Goal: Transaction & Acquisition: Purchase product/service

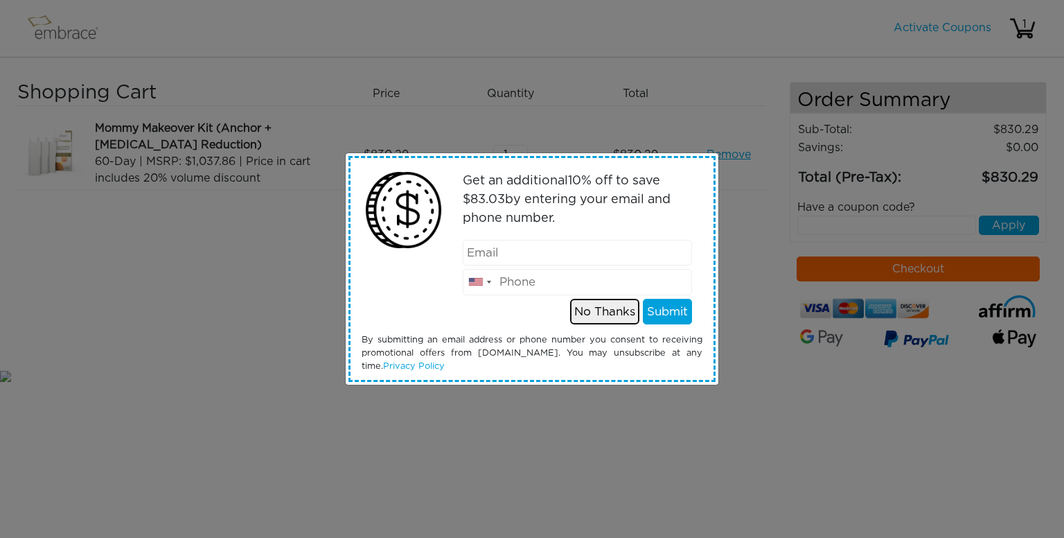
click at [599, 311] on button "No Thanks" at bounding box center [604, 312] width 69 height 26
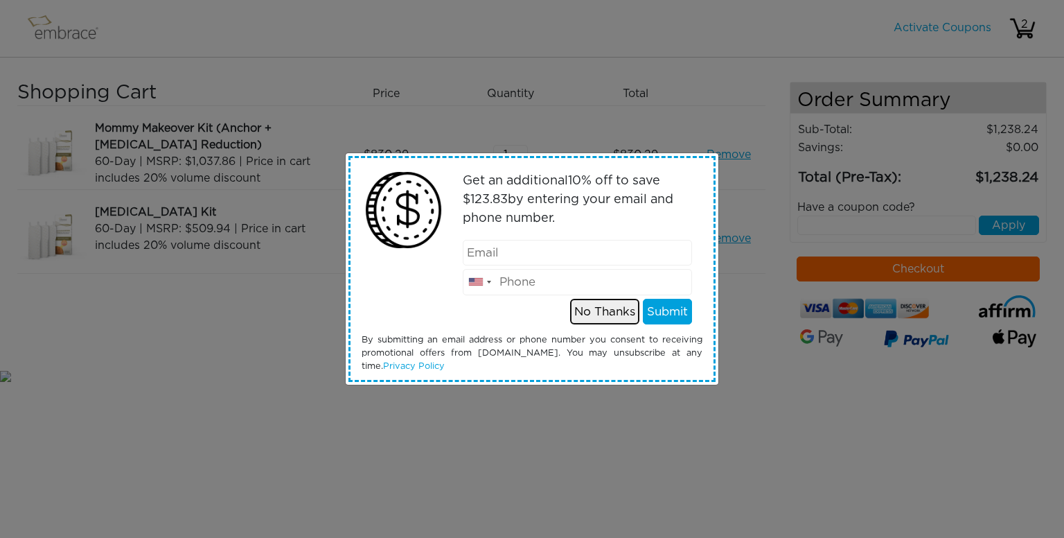
click at [609, 314] on button "No Thanks" at bounding box center [604, 312] width 69 height 26
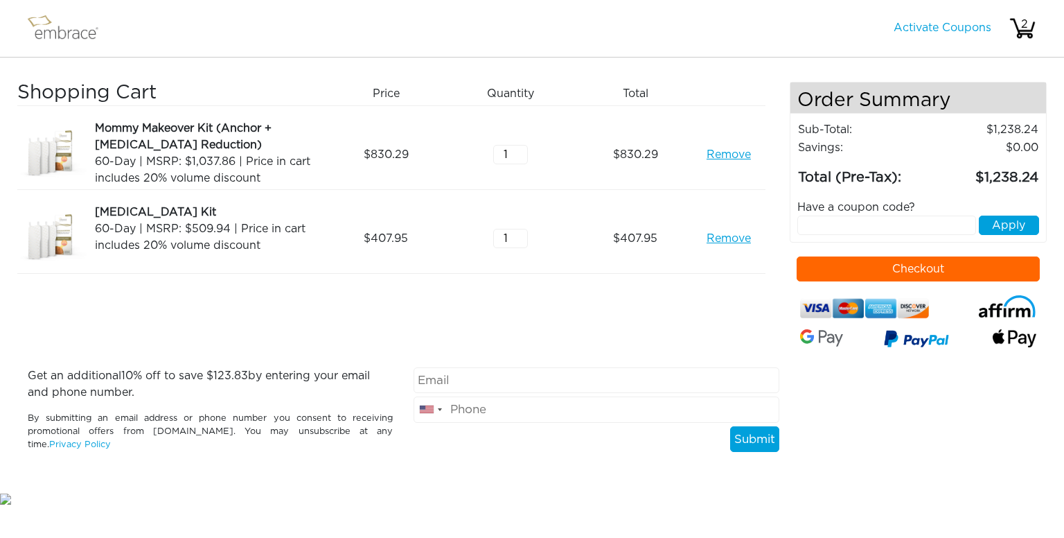
click at [613, 338] on div "Shopping Cart Price Quantity Qty Total Mommy Makeover Kit (Anchor + Areola Redu…" at bounding box center [403, 225] width 773 height 286
click at [832, 227] on input "text" at bounding box center [887, 225] width 179 height 19
type input "septembersteal"
click at [1029, 221] on button "Apply" at bounding box center [1009, 225] width 60 height 19
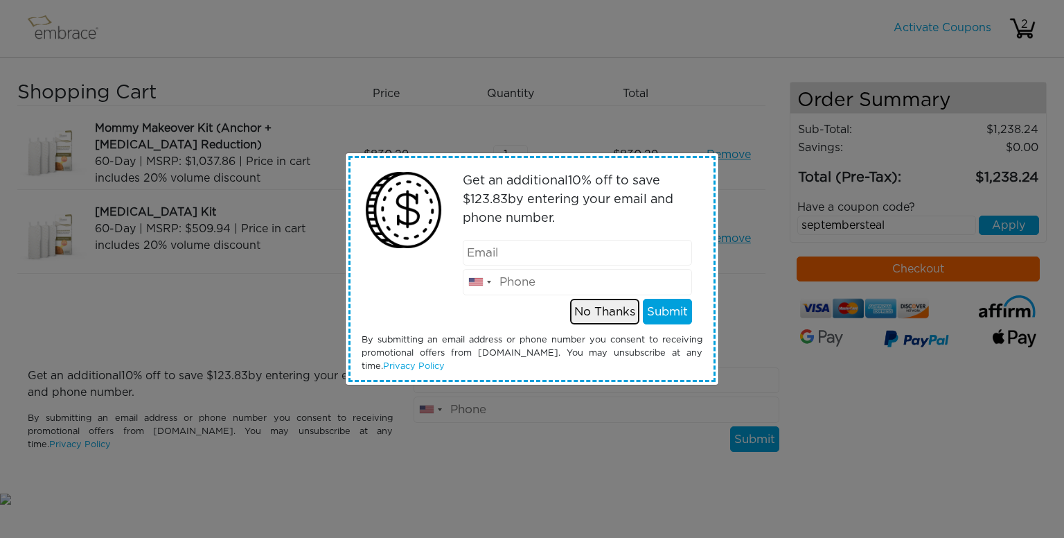
click at [611, 308] on button "No Thanks" at bounding box center [604, 312] width 69 height 26
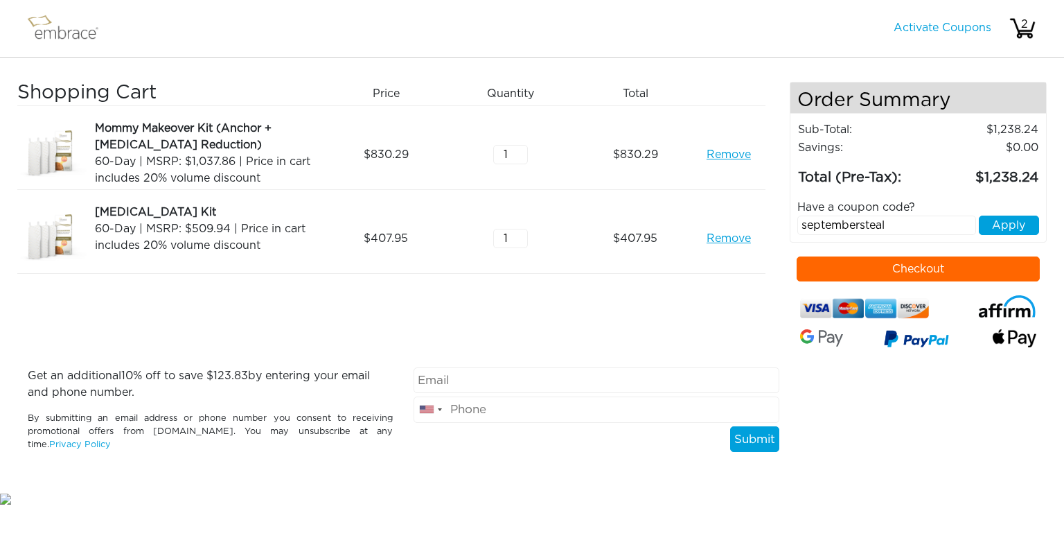
click at [732, 239] on link "Remove" at bounding box center [729, 238] width 44 height 17
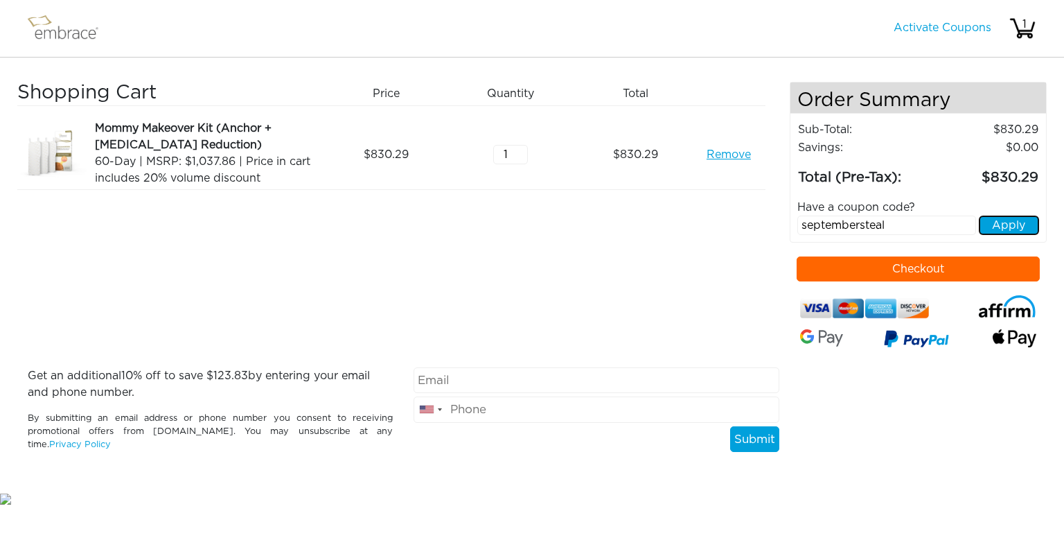
click at [1003, 227] on button "Apply" at bounding box center [1009, 225] width 60 height 19
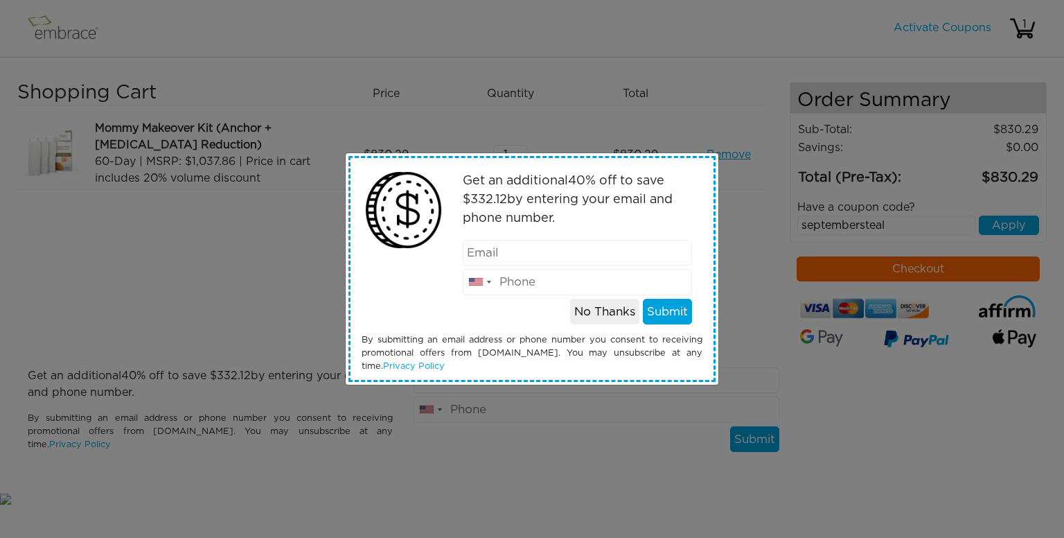
click at [536, 250] on input "email" at bounding box center [578, 253] width 230 height 26
click at [714, 12] on div "Get an additional 40 % off to save $ 332.12 by entering your email and phone nu…" at bounding box center [532, 269] width 1064 height 538
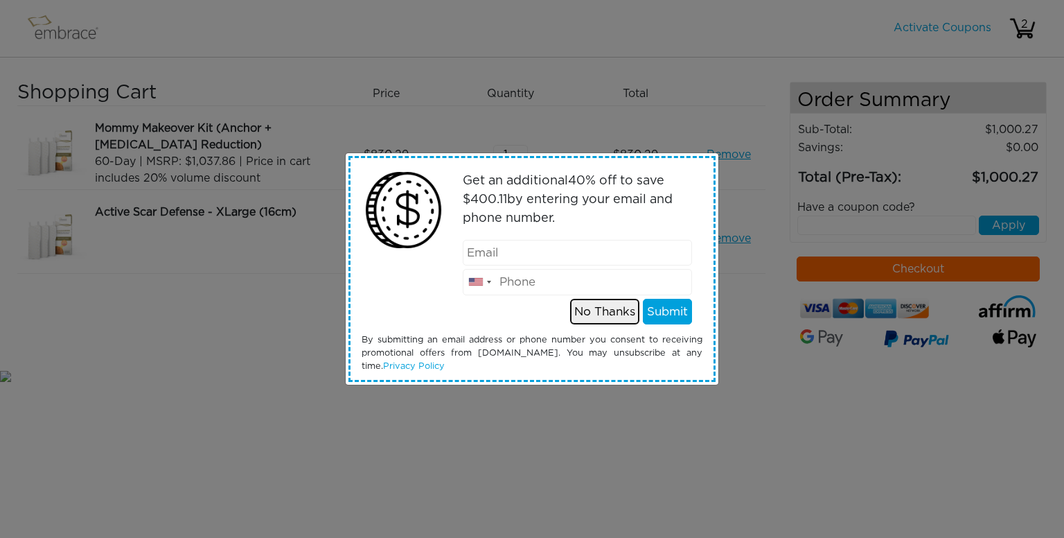
click at [603, 310] on button "No Thanks" at bounding box center [604, 312] width 69 height 26
click at [597, 310] on button "No Thanks" at bounding box center [604, 312] width 69 height 26
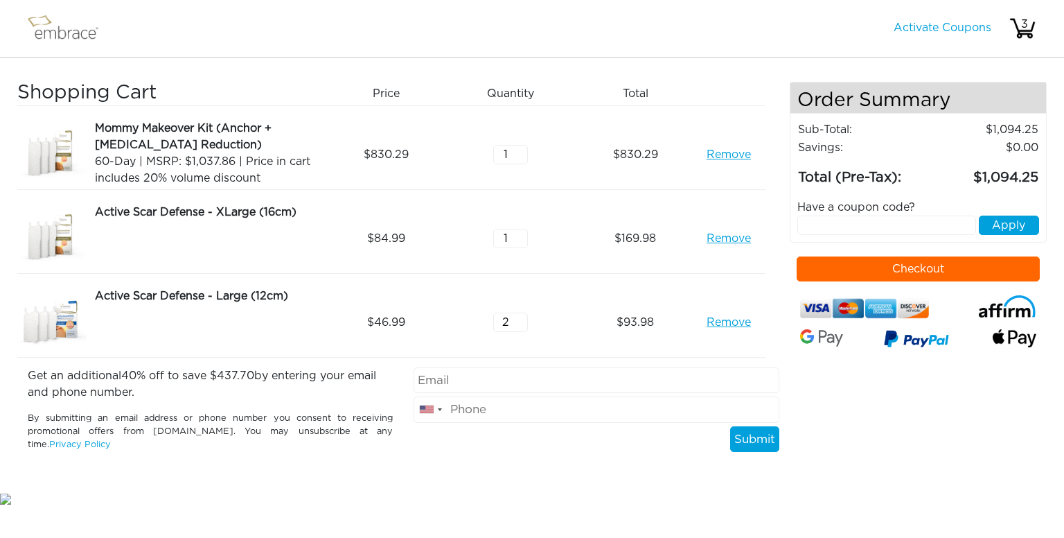
click at [518, 241] on input "1" at bounding box center [510, 238] width 35 height 19
click at [519, 229] on input "2" at bounding box center [510, 238] width 35 height 19
type input "3"
click at [519, 229] on input "3" at bounding box center [510, 238] width 35 height 19
type input "3"
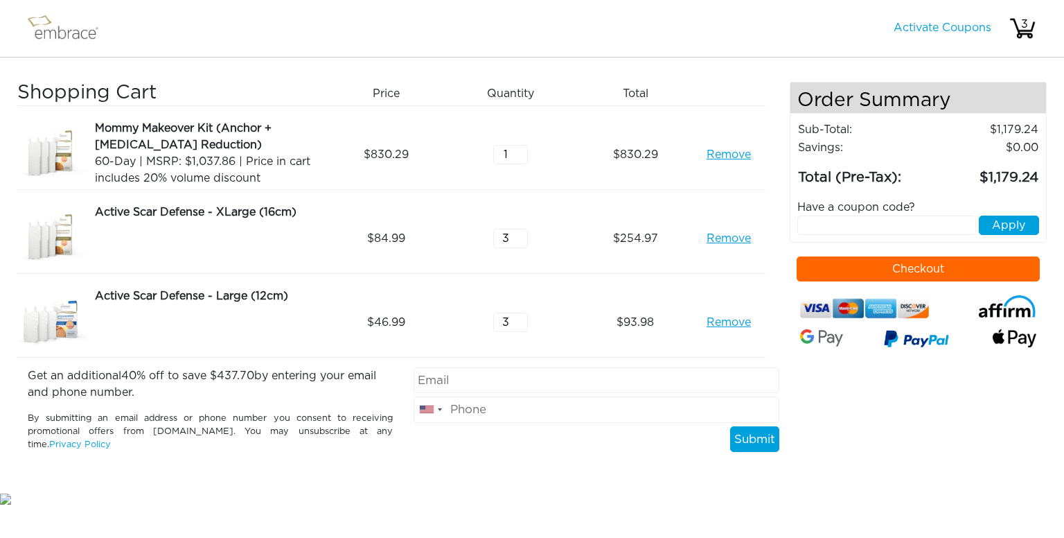
click at [520, 315] on input "3" at bounding box center [510, 322] width 35 height 19
click at [559, 320] on div "3" at bounding box center [516, 322] width 125 height 69
click at [877, 220] on input "text" at bounding box center [887, 225] width 179 height 19
click at [604, 371] on input "email" at bounding box center [596, 380] width 365 height 26
type input "d.crossley07@outlook.com"
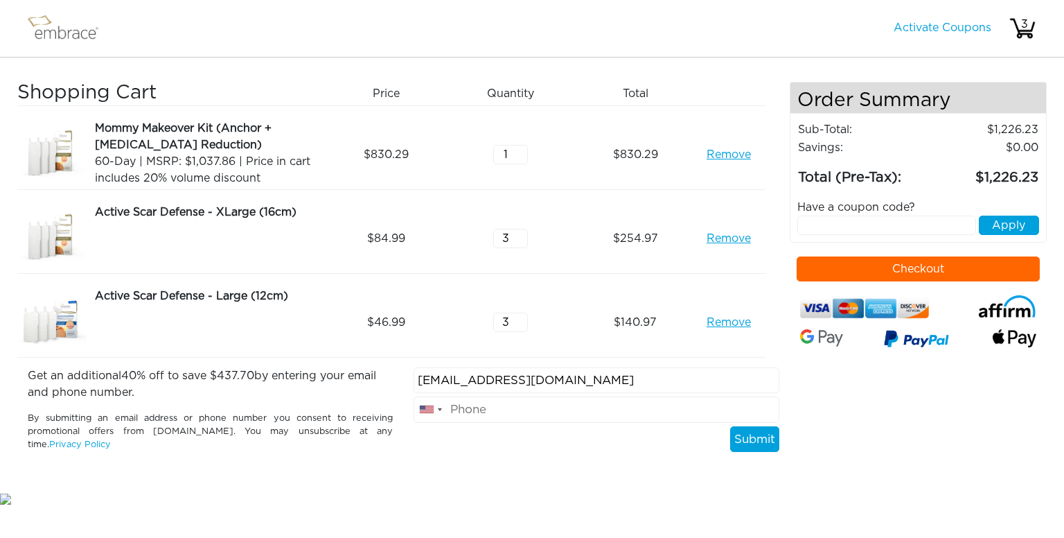
click at [590, 408] on input "tel" at bounding box center [596, 409] width 365 height 26
type input "6063564786"
click at [609, 461] on div "d.crossley07@outlook.com United States +1 Canada +1 Mexico (México) +52 United …" at bounding box center [596, 415] width 386 height 96
click at [749, 439] on button "Submit" at bounding box center [754, 439] width 49 height 26
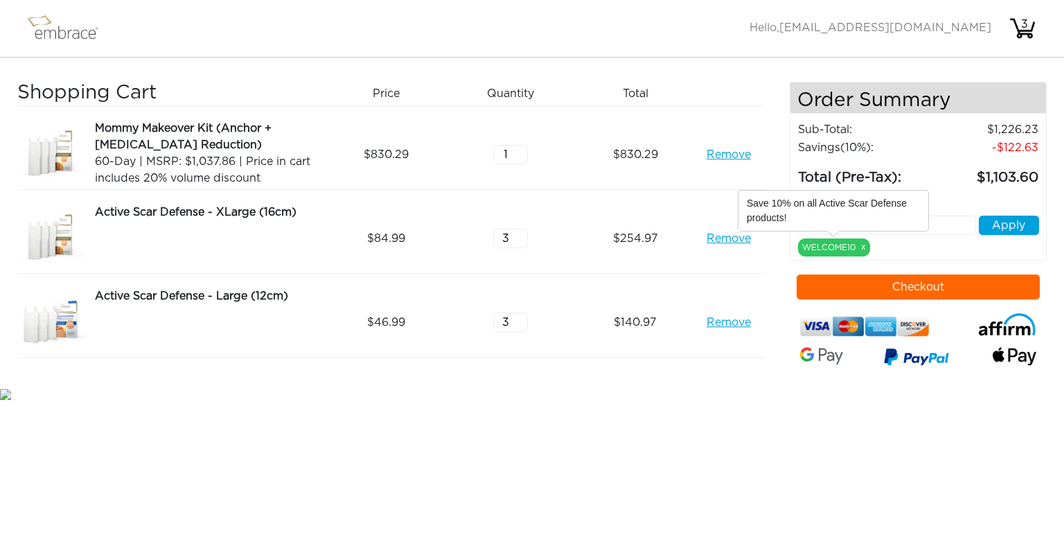
click at [865, 245] on link "x" at bounding box center [863, 246] width 5 height 12
click at [723, 324] on link "Remove" at bounding box center [729, 322] width 44 height 17
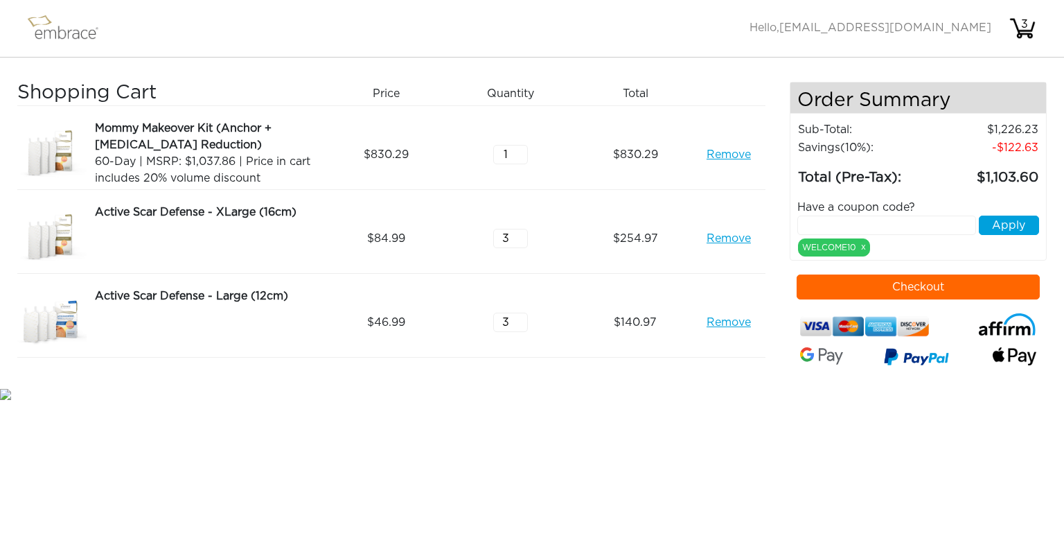
click at [734, 323] on link "Remove" at bounding box center [729, 322] width 44 height 17
click at [729, 238] on link "Remove" at bounding box center [729, 238] width 44 height 17
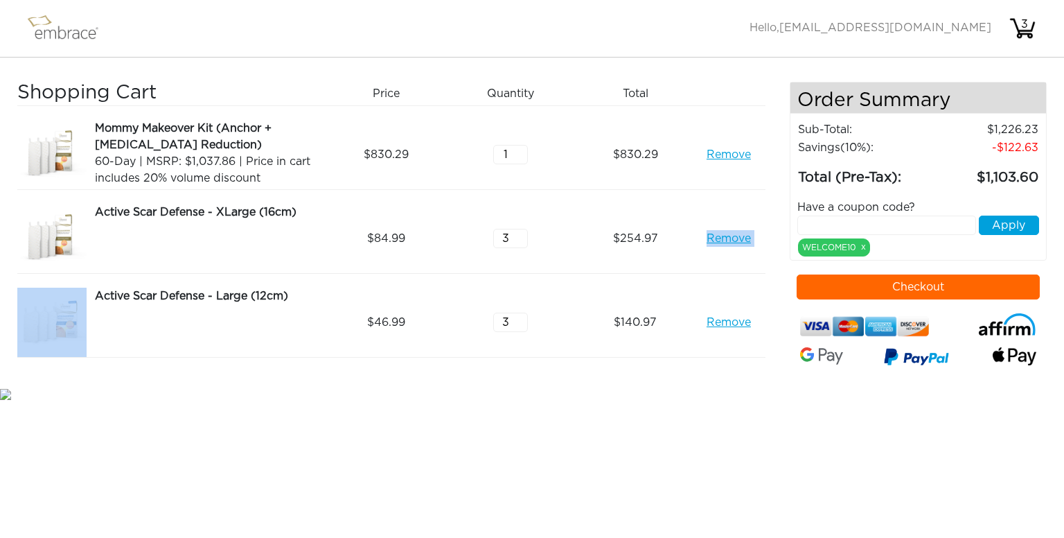
click at [729, 238] on link "Remove" at bounding box center [729, 238] width 44 height 17
drag, startPoint x: 729, startPoint y: 238, endPoint x: 714, endPoint y: 238, distance: 14.6
click at [714, 238] on link "Remove" at bounding box center [729, 238] width 44 height 17
drag, startPoint x: 714, startPoint y: 238, endPoint x: 602, endPoint y: 407, distance: 203.3
click at [602, 402] on html "Activate Coupons Hello, d.crossley07@outlook.com 3 Shopping Cart Price Quantity…" at bounding box center [532, 201] width 1064 height 402
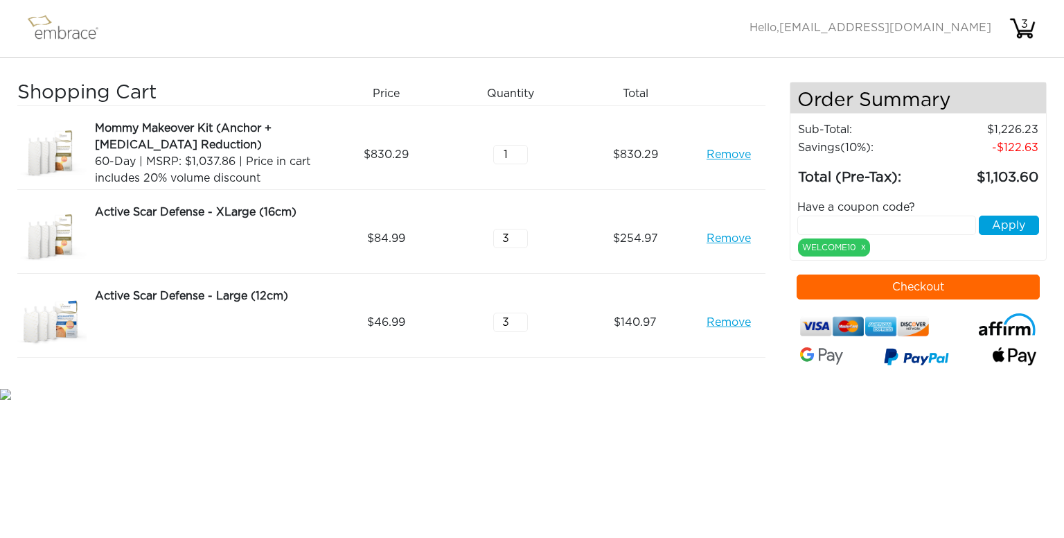
click at [732, 322] on link "Remove" at bounding box center [729, 322] width 44 height 17
click at [732, 234] on link "Remove" at bounding box center [729, 238] width 44 height 17
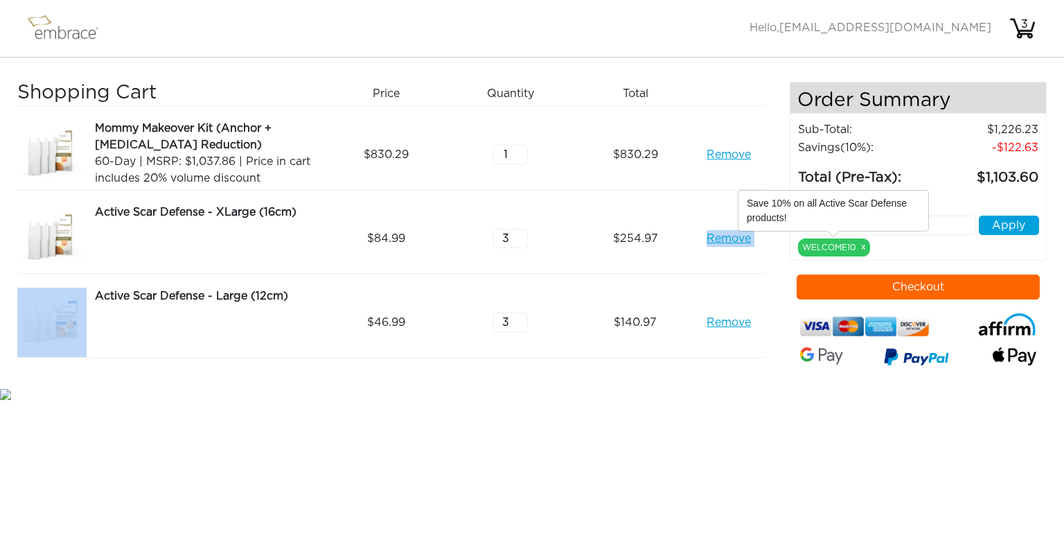
click at [862, 245] on link "x" at bounding box center [863, 246] width 5 height 12
click at [865, 248] on link "x" at bounding box center [863, 246] width 5 height 12
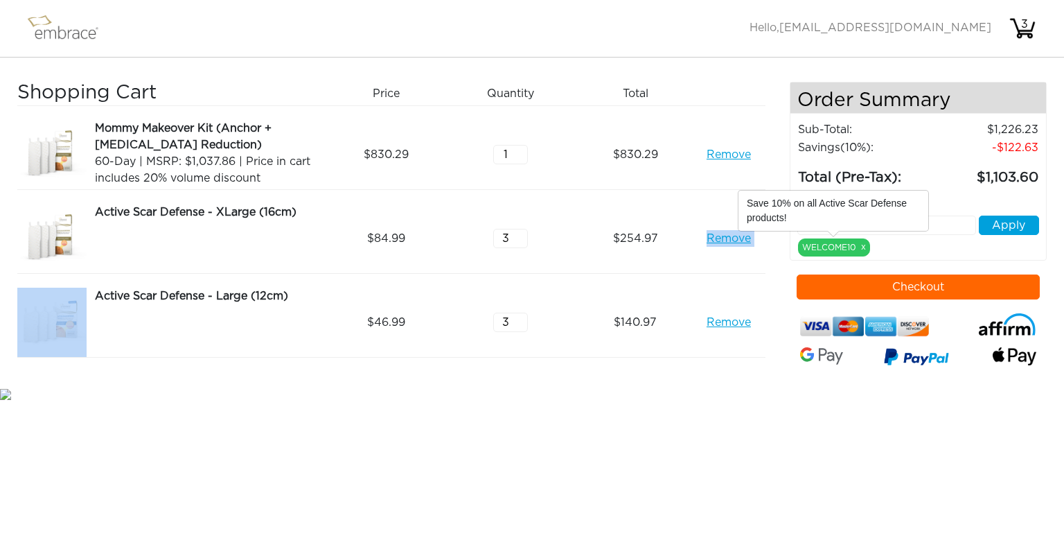
click at [865, 248] on link "x" at bounding box center [863, 246] width 5 height 12
click at [71, 33] on img at bounding box center [69, 28] width 90 height 35
